Goal: Transaction & Acquisition: Download file/media

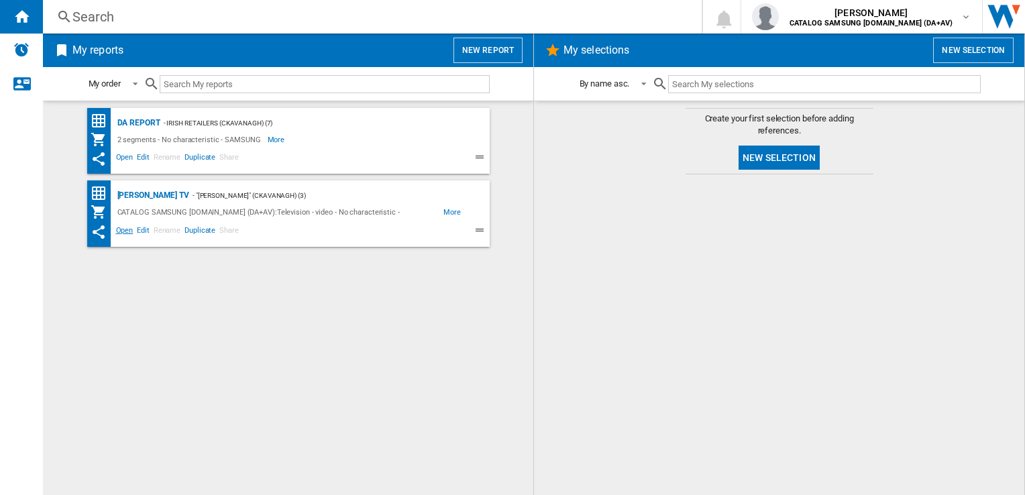
click at [119, 231] on span "Open" at bounding box center [124, 232] width 21 height 16
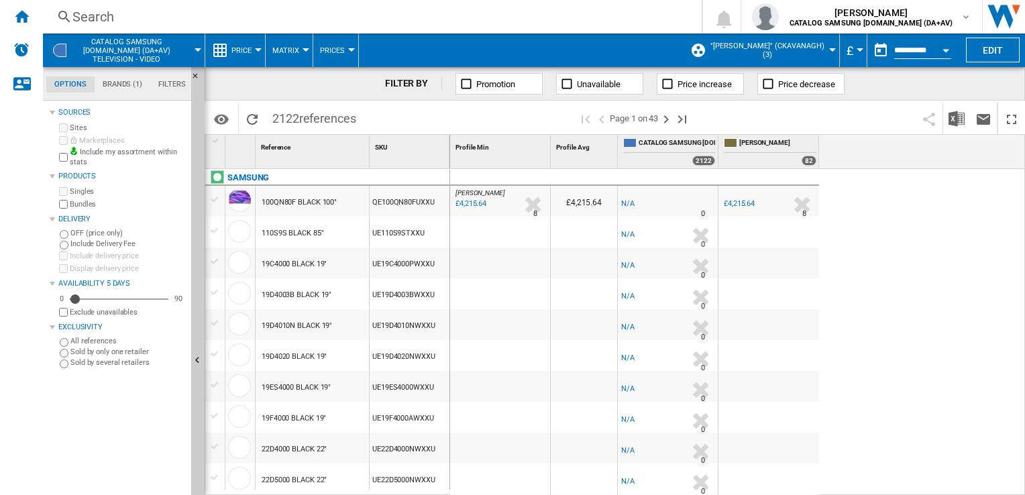
click at [70, 202] on label "Bundles" at bounding box center [128, 204] width 116 height 10
click at [857, 49] on div "Currency" at bounding box center [860, 49] width 7 height 3
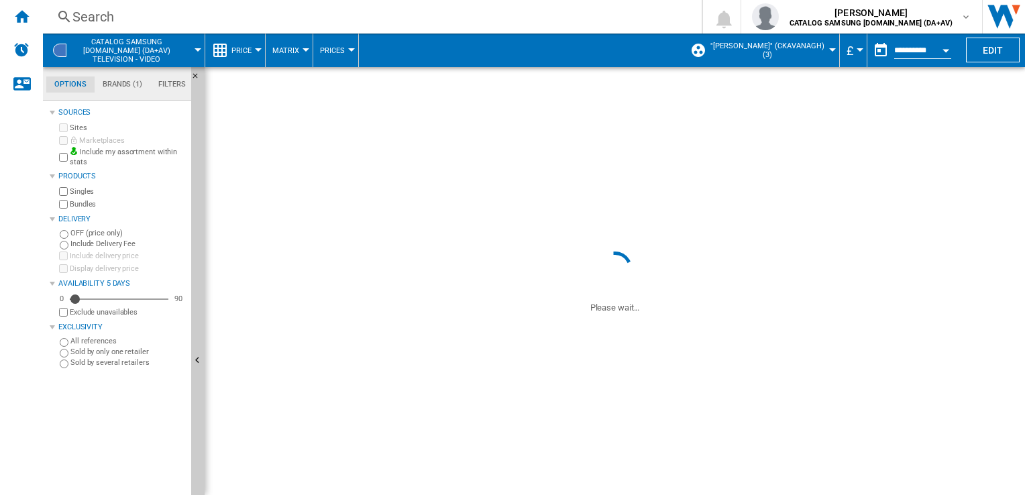
scroll to position [268, 0]
click at [848, 50] on span "£" at bounding box center [850, 51] width 7 height 14
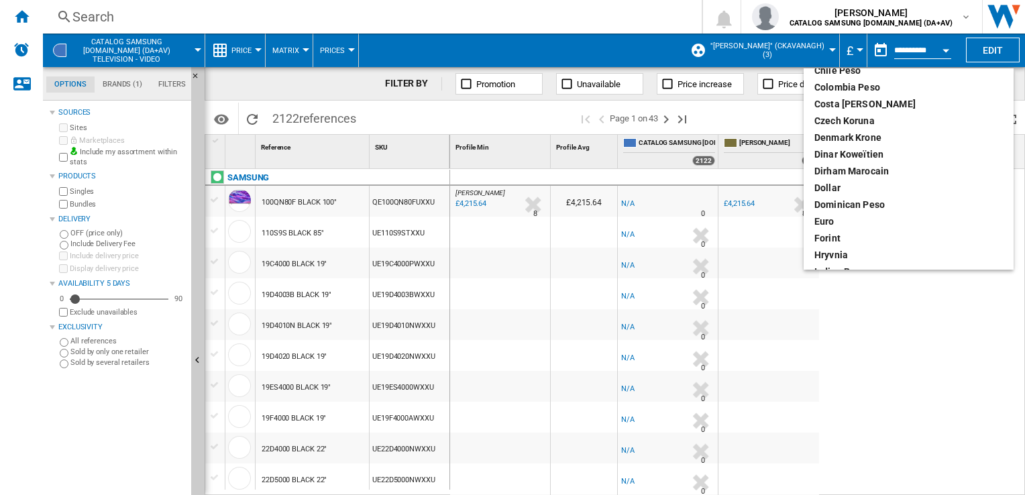
scroll to position [134, 0]
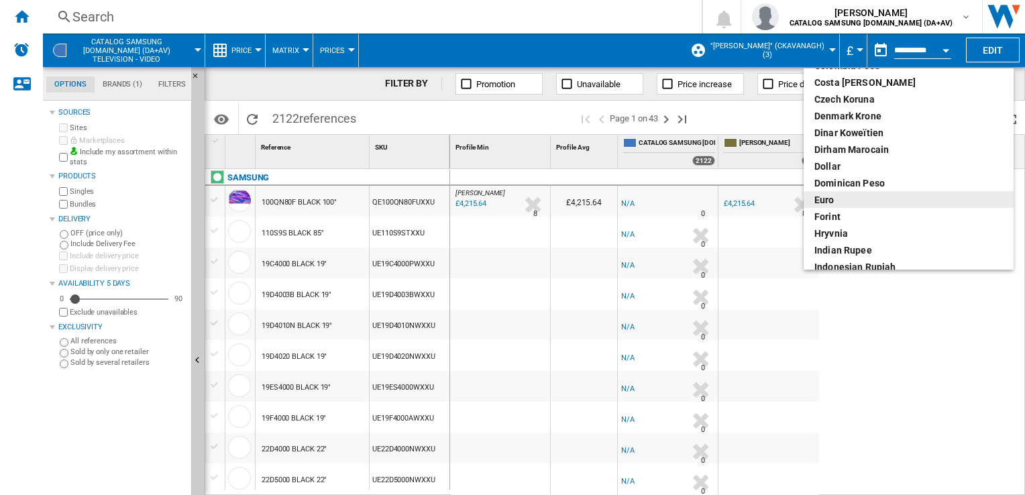
click at [841, 202] on div "euro" at bounding box center [908, 199] width 189 height 13
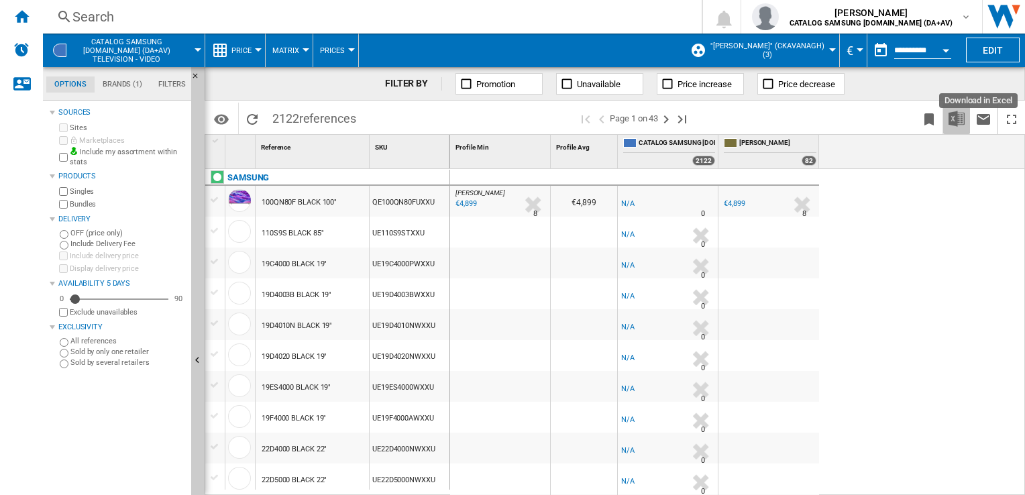
click at [957, 119] on img "Download in Excel" at bounding box center [957, 119] width 16 height 16
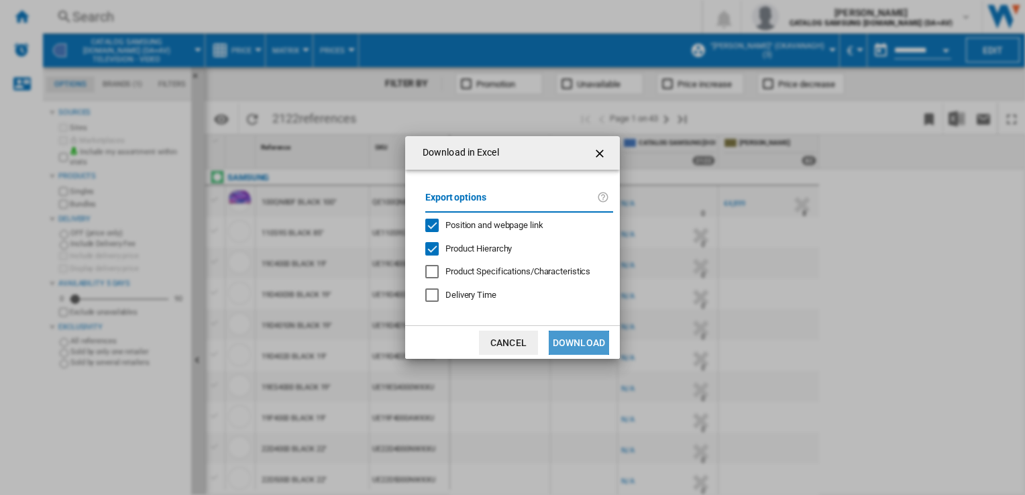
click at [586, 337] on button "Download" at bounding box center [579, 343] width 60 height 24
